Goal: Communication & Community: Answer question/provide support

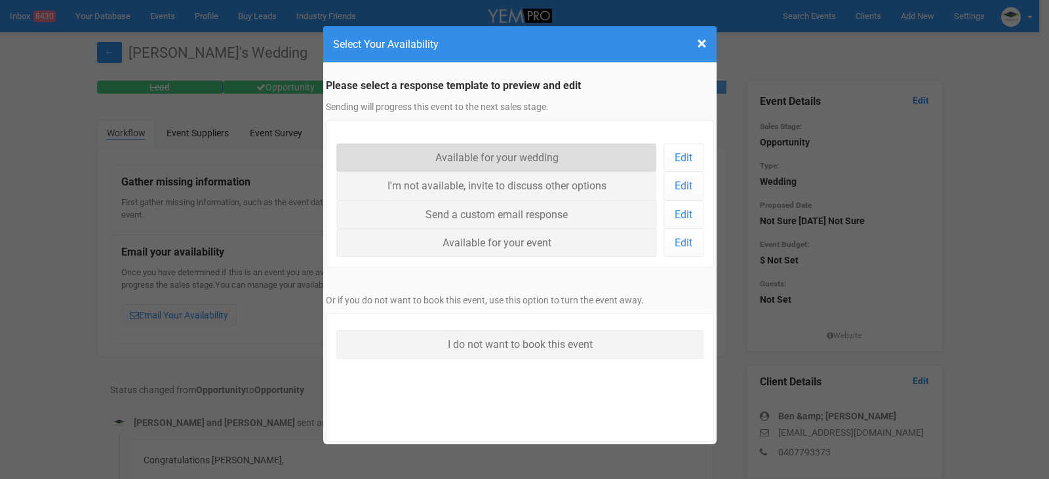
click at [506, 150] on link "Available for your wedding" at bounding box center [496, 158] width 321 height 28
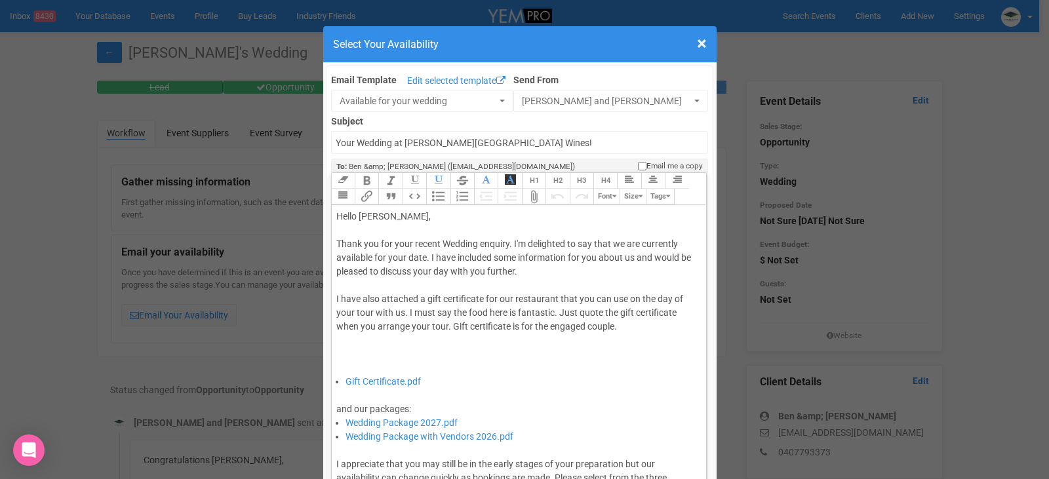
click at [426, 258] on div "Thank you for your recent Wedding enquiry. I'm delighted to say that we are cur…" at bounding box center [516, 306] width 361 height 138
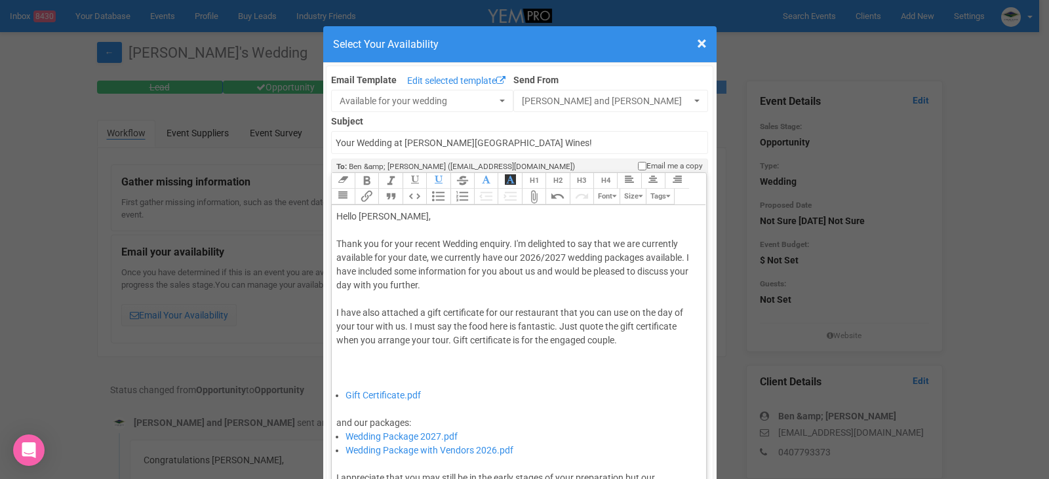
type trix-editor "<div>Hello [PERSON_NAME],&nbsp;</div><div><br></div><div>Thank you for your rec…"
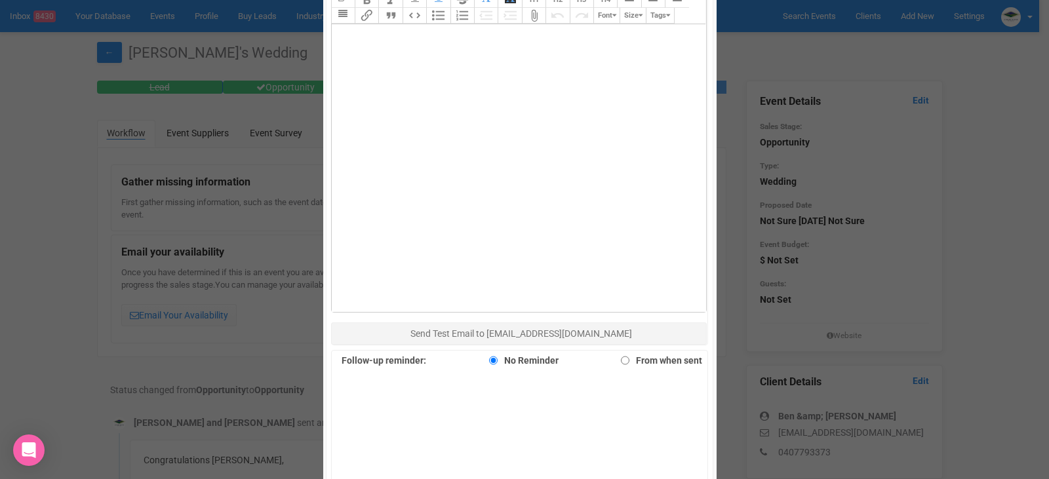
scroll to position [787, 0]
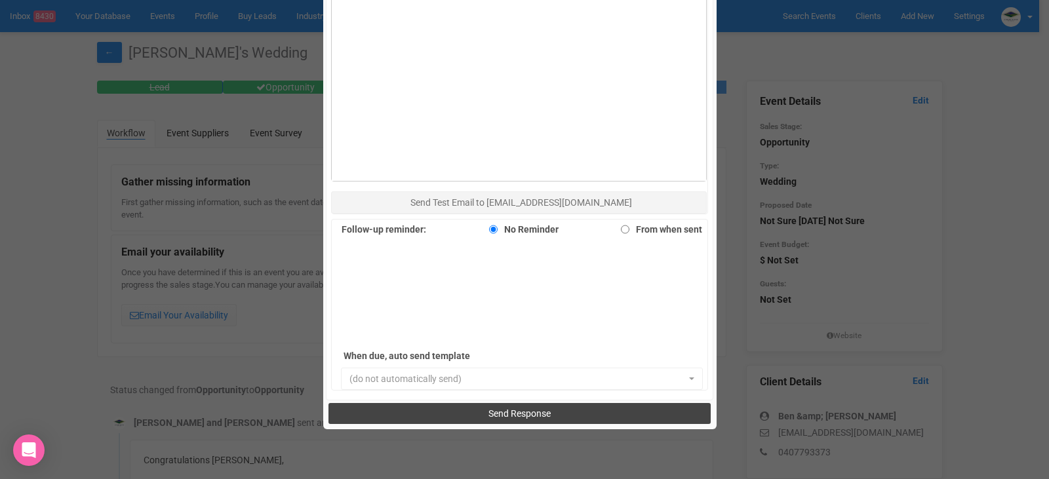
click at [506, 413] on span "Send Response" at bounding box center [520, 414] width 62 height 10
